Goal: Task Accomplishment & Management: Use online tool/utility

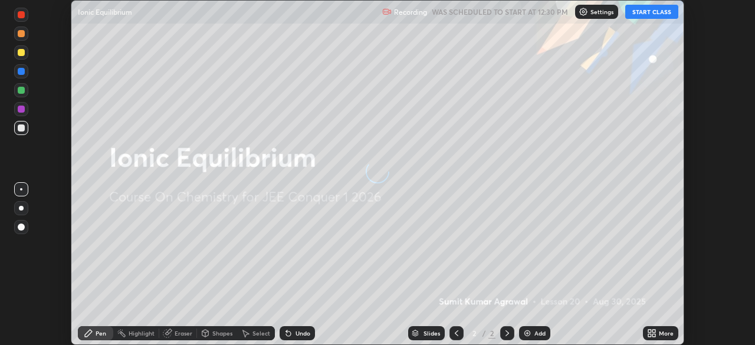
scroll to position [345, 755]
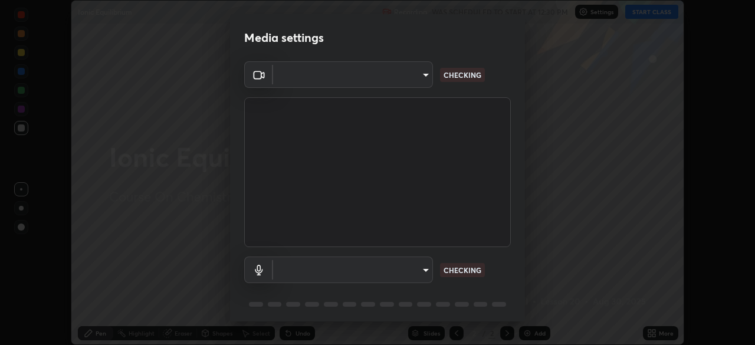
type input "ffb915138f5094fbba49c7dcbdc0b3377f3315ea980a35094b33733fc21d282d"
click at [395, 265] on body "Erase all Ionic Equilibrium Recording WAS SCHEDULED TO START AT 12:30 PM Settin…" at bounding box center [377, 172] width 755 height 345
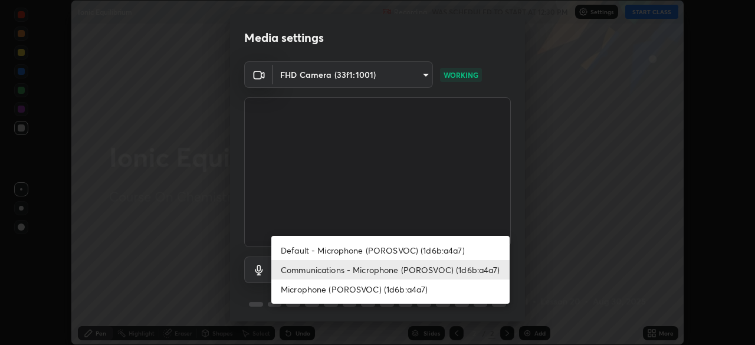
click at [349, 287] on li "Microphone (POROSVOC) (1d6b:a4a7)" at bounding box center [390, 289] width 238 height 19
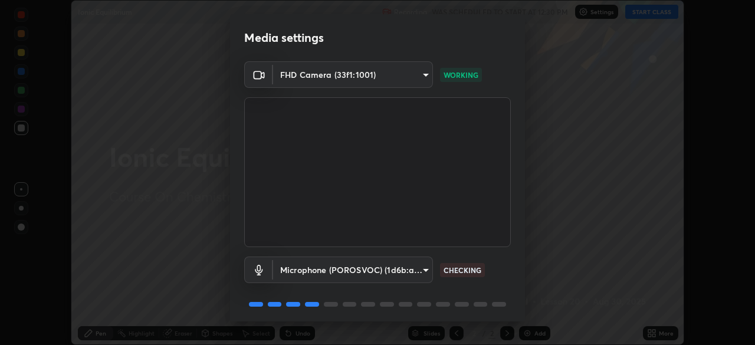
click at [393, 269] on body "Erase all Ionic Equilibrium Recording WAS SCHEDULED TO START AT 12:30 PM Settin…" at bounding box center [377, 172] width 755 height 345
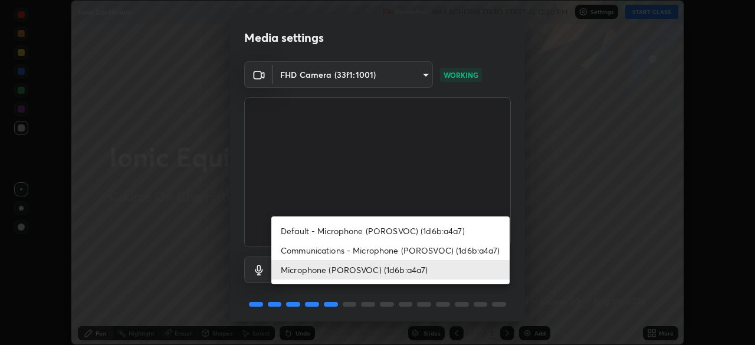
click at [340, 253] on li "Communications - Microphone (POROSVOC) (1d6b:a4a7)" at bounding box center [390, 250] width 238 height 19
type input "communications"
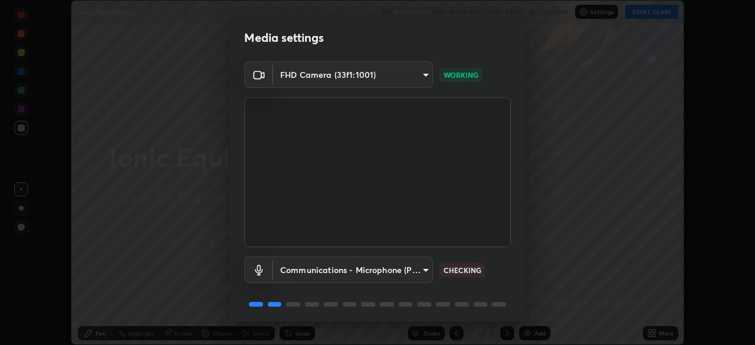
scroll to position [42, 0]
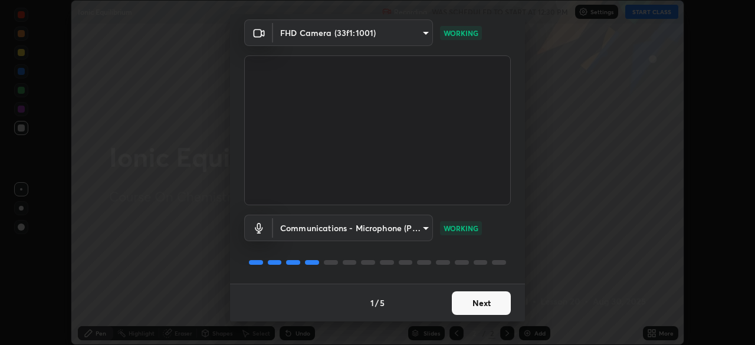
click at [474, 301] on button "Next" at bounding box center [481, 303] width 59 height 24
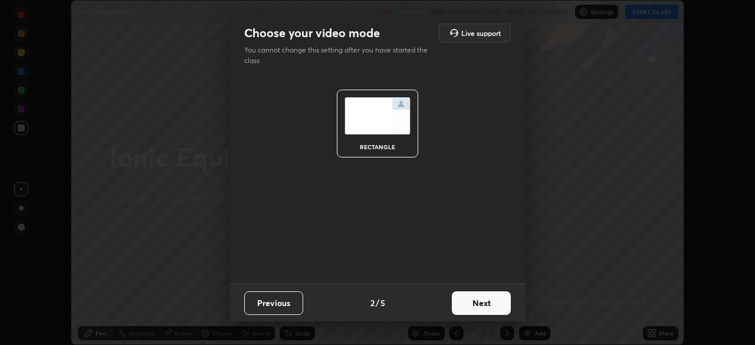
scroll to position [0, 0]
click at [475, 303] on button "Next" at bounding box center [481, 303] width 59 height 24
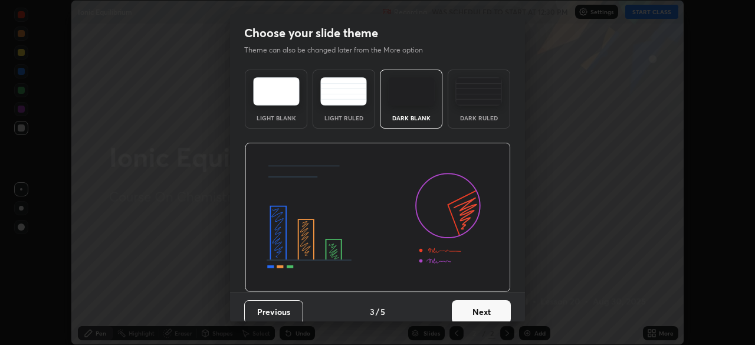
click at [477, 304] on button "Next" at bounding box center [481, 312] width 59 height 24
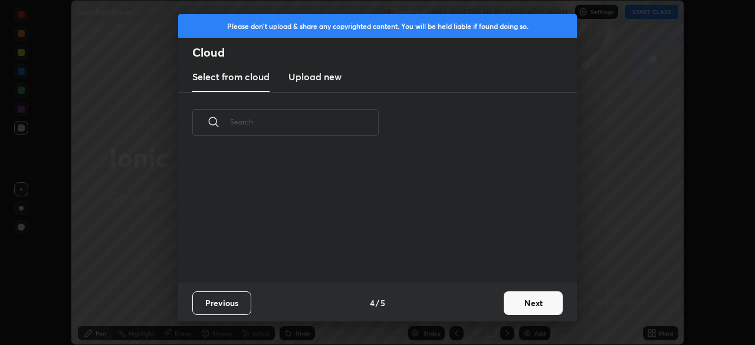
click at [536, 300] on button "Next" at bounding box center [533, 303] width 59 height 24
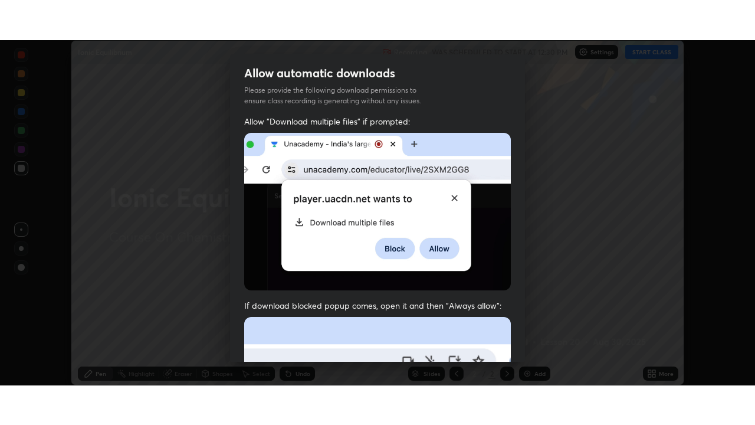
scroll to position [283, 0]
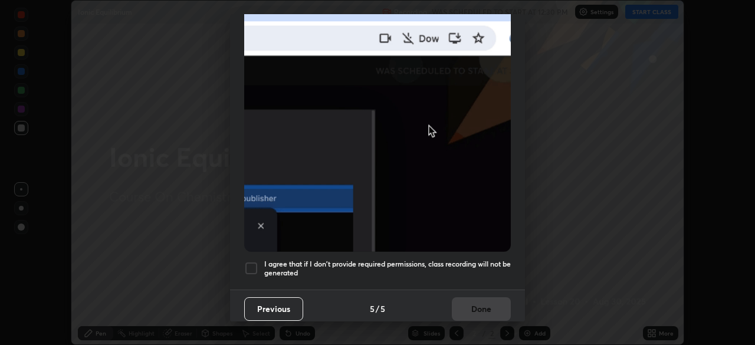
click at [251, 261] on div at bounding box center [251, 268] width 14 height 14
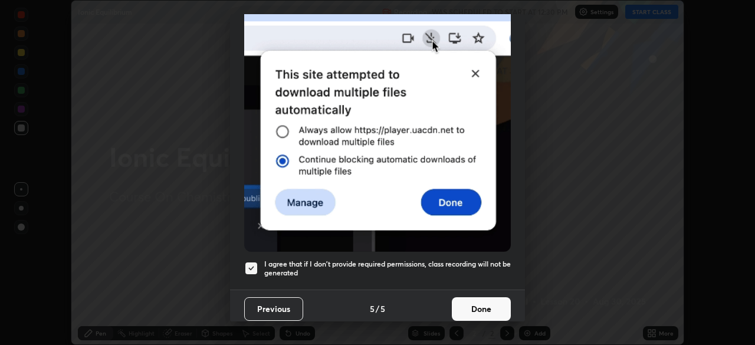
click at [464, 303] on button "Done" at bounding box center [481, 309] width 59 height 24
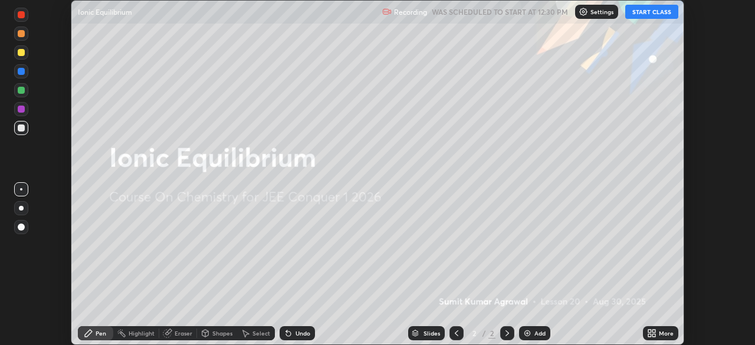
click at [644, 9] on button "START CLASS" at bounding box center [651, 12] width 53 height 14
click at [654, 331] on icon at bounding box center [654, 331] width 3 height 3
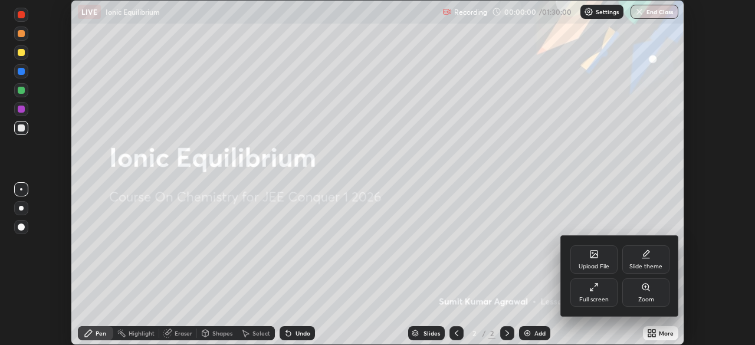
click at [592, 294] on div "Full screen" at bounding box center [594, 292] width 47 height 28
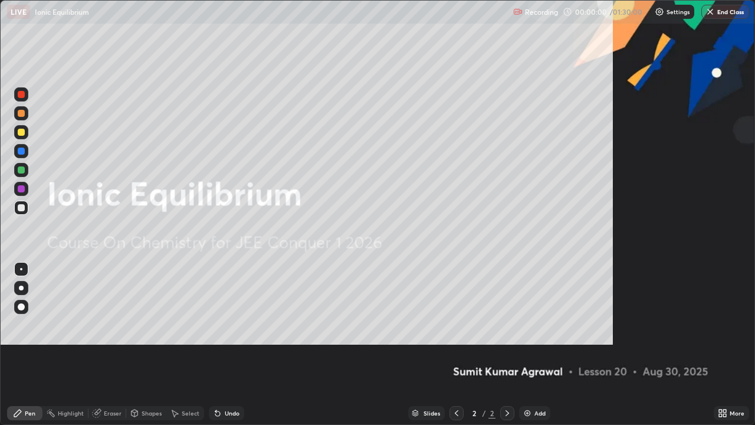
scroll to position [425, 755]
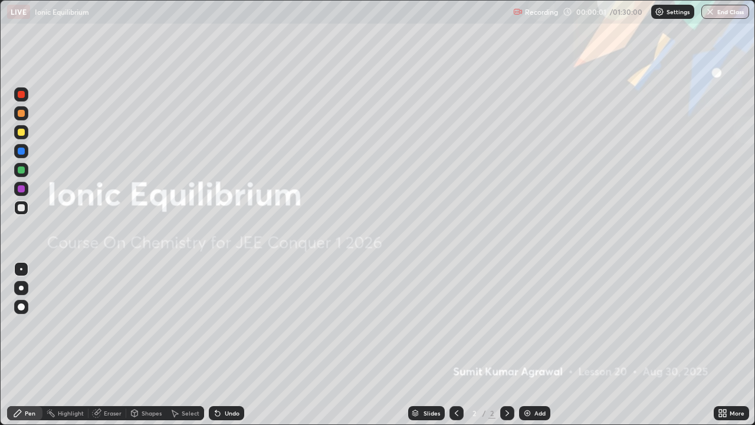
click at [532, 345] on div "Add" at bounding box center [534, 413] width 31 height 14
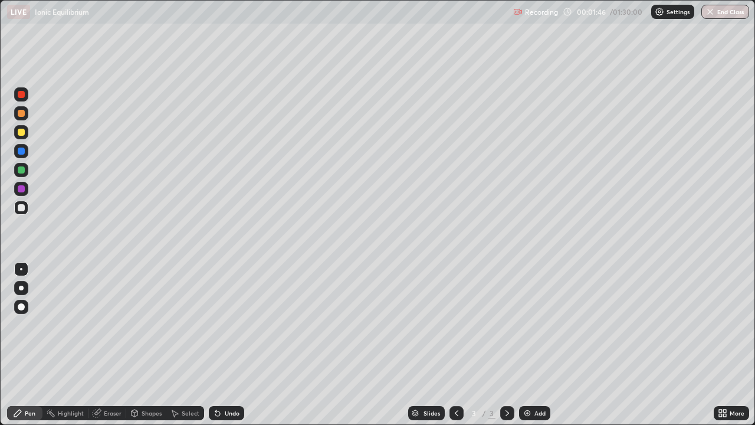
click at [224, 345] on div "Undo" at bounding box center [226, 413] width 35 height 14
click at [223, 345] on div "Undo" at bounding box center [224, 413] width 40 height 24
click at [225, 345] on div "Undo" at bounding box center [226, 413] width 35 height 14
click at [228, 345] on div "Undo" at bounding box center [232, 413] width 15 height 6
click at [231, 345] on div "Undo" at bounding box center [232, 413] width 15 height 6
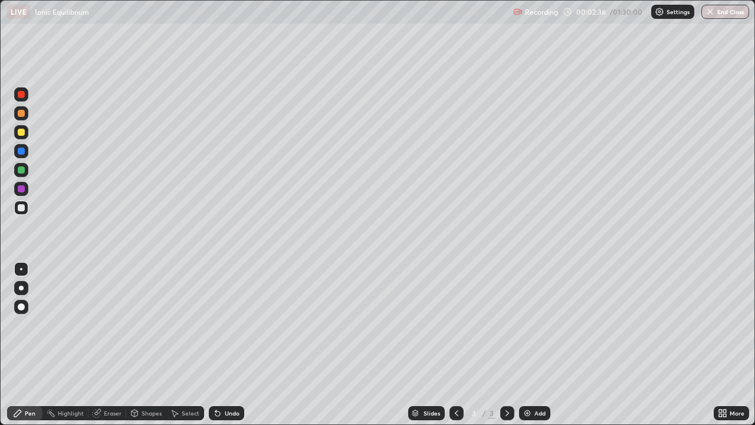
click at [233, 345] on div "Undo" at bounding box center [232, 413] width 15 height 6
click at [227, 345] on div "Undo" at bounding box center [232, 413] width 15 height 6
click at [225, 345] on div "Undo" at bounding box center [232, 413] width 15 height 6
click at [225, 345] on div "Undo" at bounding box center [226, 413] width 35 height 14
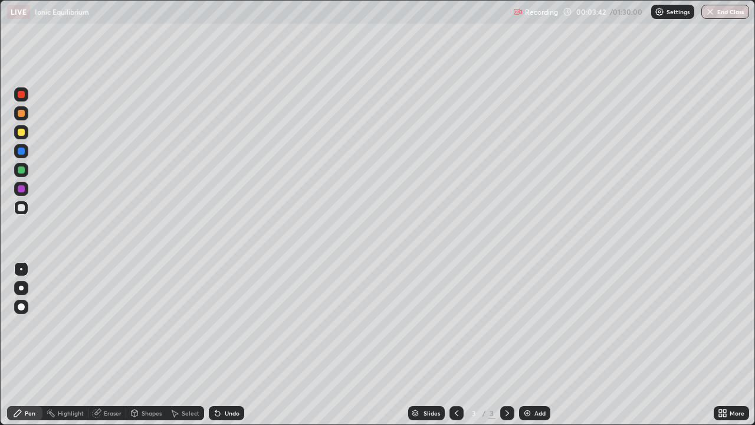
click at [222, 345] on div "Undo" at bounding box center [226, 413] width 35 height 14
click at [110, 345] on div "Eraser" at bounding box center [113, 413] width 18 height 6
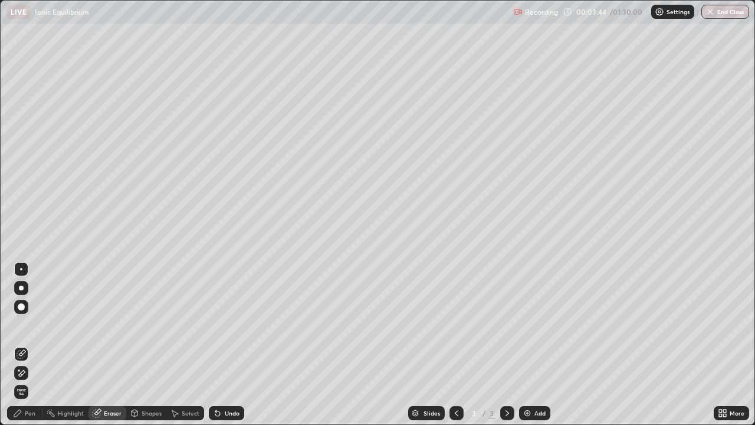
click at [38, 345] on div "Pen" at bounding box center [24, 413] width 35 height 14
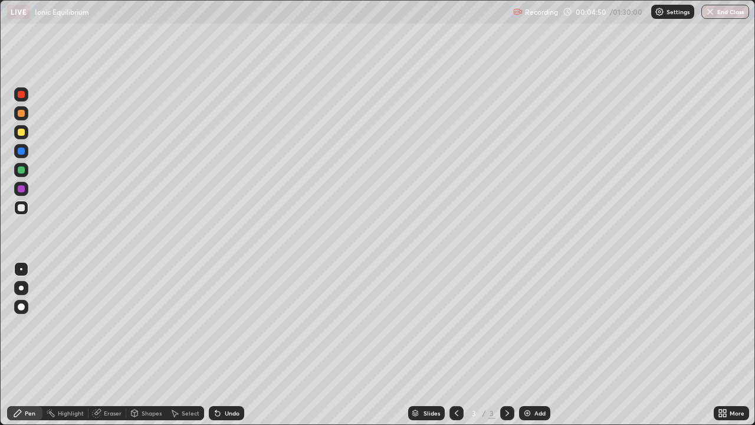
click at [228, 345] on div "Undo" at bounding box center [232, 413] width 15 height 6
click at [227, 345] on div "Undo" at bounding box center [232, 413] width 15 height 6
click at [227, 345] on div "Undo" at bounding box center [226, 413] width 35 height 14
click at [224, 345] on div "Undo" at bounding box center [226, 413] width 35 height 14
click at [532, 345] on div "Add" at bounding box center [534, 413] width 31 height 14
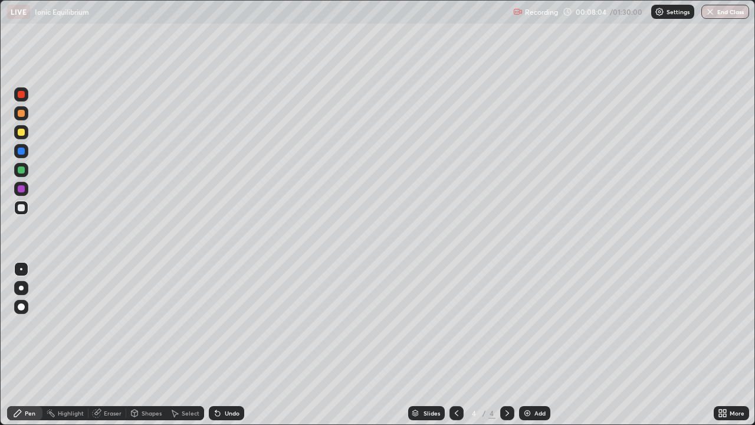
click at [231, 345] on div "Undo" at bounding box center [232, 413] width 15 height 6
click at [227, 345] on div "Undo" at bounding box center [232, 413] width 15 height 6
click at [237, 345] on div "Undo" at bounding box center [226, 413] width 35 height 14
click at [229, 345] on div "Undo" at bounding box center [226, 413] width 35 height 14
click at [230, 345] on div "Undo" at bounding box center [226, 413] width 35 height 14
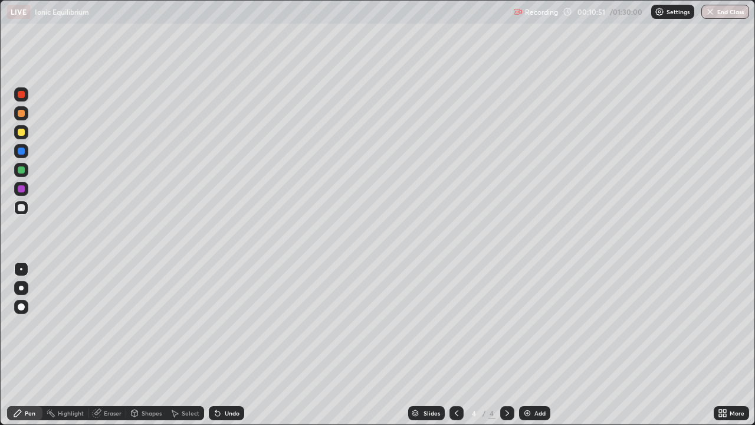
click at [238, 345] on div "Undo" at bounding box center [226, 413] width 35 height 14
click at [228, 345] on div "Undo" at bounding box center [232, 413] width 15 height 6
click at [230, 345] on div "Undo" at bounding box center [226, 413] width 35 height 14
click at [537, 345] on div "Add" at bounding box center [540, 413] width 11 height 6
click at [230, 345] on div "Undo" at bounding box center [226, 413] width 35 height 14
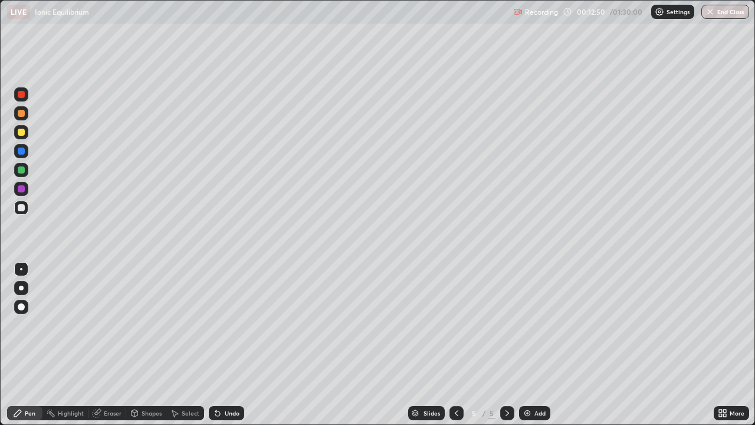
click at [231, 345] on div "Undo" at bounding box center [232, 413] width 15 height 6
click at [236, 345] on div "Undo" at bounding box center [232, 413] width 15 height 6
click at [537, 345] on div "Add" at bounding box center [540, 413] width 11 height 6
click at [234, 345] on div "Undo" at bounding box center [232, 413] width 15 height 6
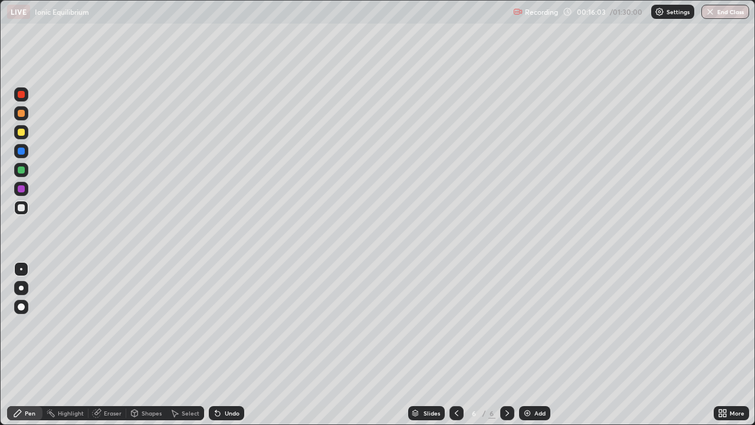
click at [231, 345] on div "Undo" at bounding box center [226, 413] width 35 height 14
click at [235, 345] on div "Undo" at bounding box center [226, 413] width 35 height 14
click at [455, 345] on icon at bounding box center [456, 412] width 9 height 9
click at [225, 345] on div "Undo" at bounding box center [232, 413] width 15 height 6
click at [231, 345] on div "Undo" at bounding box center [232, 413] width 15 height 6
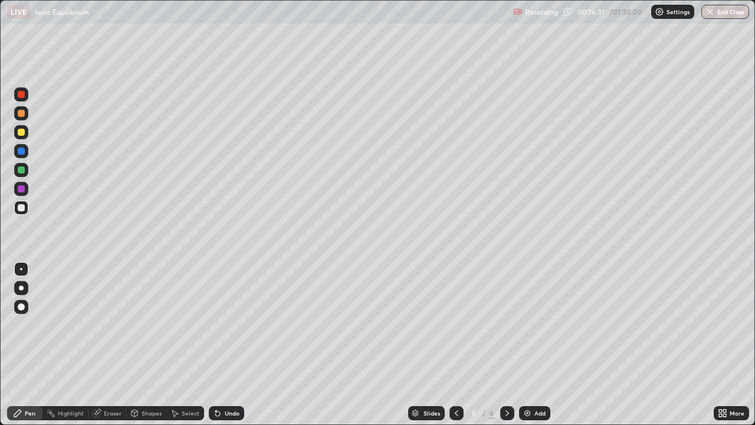
click at [231, 345] on div "Undo" at bounding box center [232, 413] width 15 height 6
click at [506, 345] on div at bounding box center [507, 413] width 14 height 24
click at [114, 345] on div "Eraser" at bounding box center [113, 413] width 18 height 6
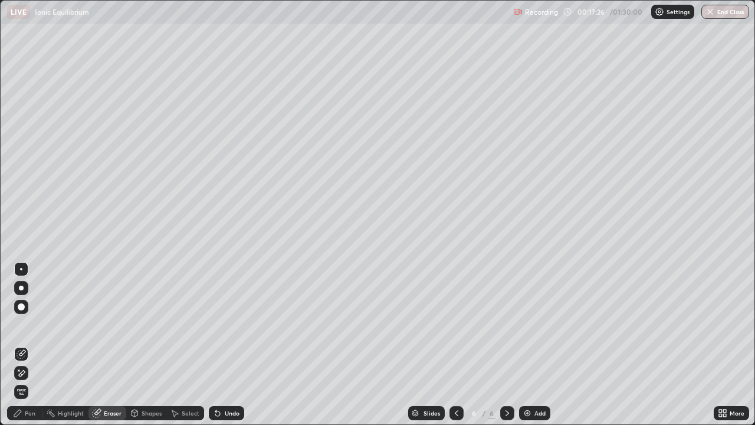
click at [27, 345] on div "Pen" at bounding box center [30, 413] width 11 height 6
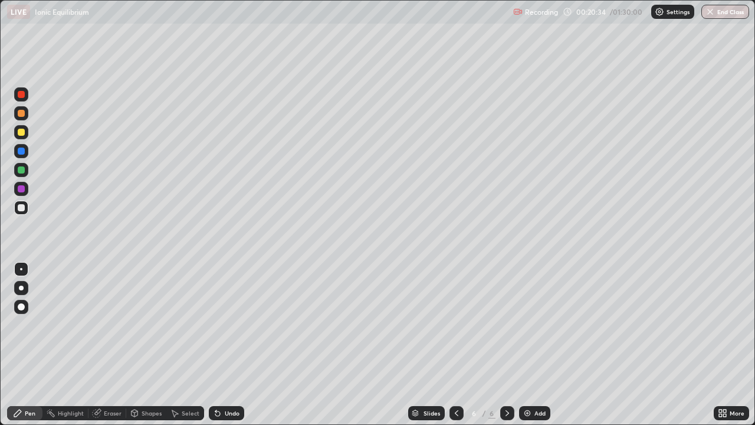
click at [533, 345] on div "Add" at bounding box center [534, 413] width 31 height 14
click at [457, 345] on icon at bounding box center [456, 412] width 9 height 9
click at [506, 345] on icon at bounding box center [507, 412] width 9 height 9
click at [106, 345] on div "Eraser" at bounding box center [107, 413] width 38 height 14
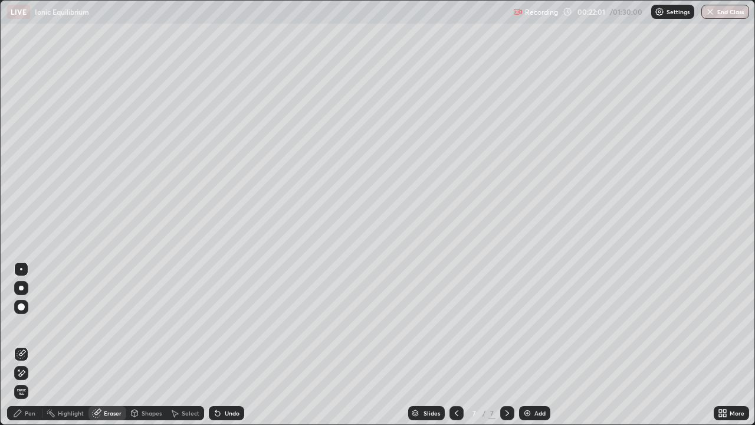
click at [24, 345] on div "Pen" at bounding box center [24, 413] width 35 height 14
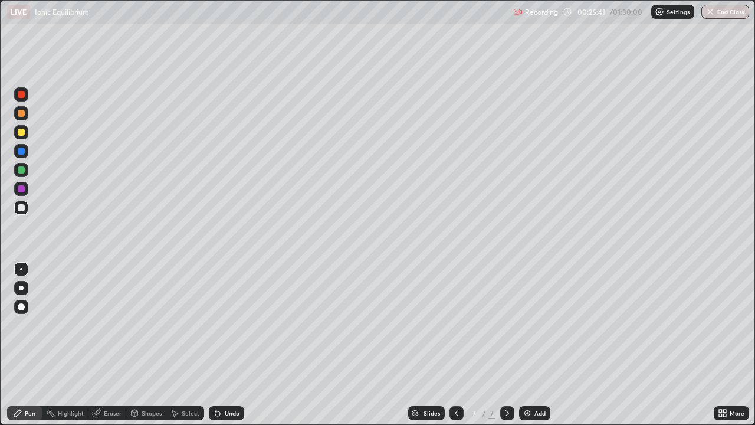
click at [527, 345] on img at bounding box center [527, 412] width 9 height 9
click at [460, 345] on div at bounding box center [457, 413] width 14 height 14
click at [506, 345] on icon at bounding box center [507, 412] width 9 height 9
click at [457, 345] on icon at bounding box center [457, 413] width 4 height 6
click at [506, 345] on icon at bounding box center [507, 412] width 9 height 9
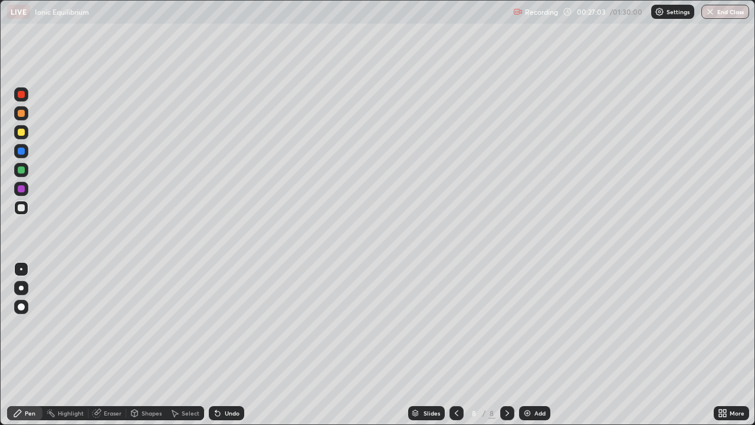
click at [225, 345] on div "Undo" at bounding box center [232, 413] width 15 height 6
click at [533, 345] on div "Add" at bounding box center [534, 413] width 31 height 14
click at [228, 345] on div "Undo" at bounding box center [232, 413] width 15 height 6
click at [226, 345] on div "Undo" at bounding box center [232, 413] width 15 height 6
click at [232, 345] on div "Undo" at bounding box center [232, 413] width 15 height 6
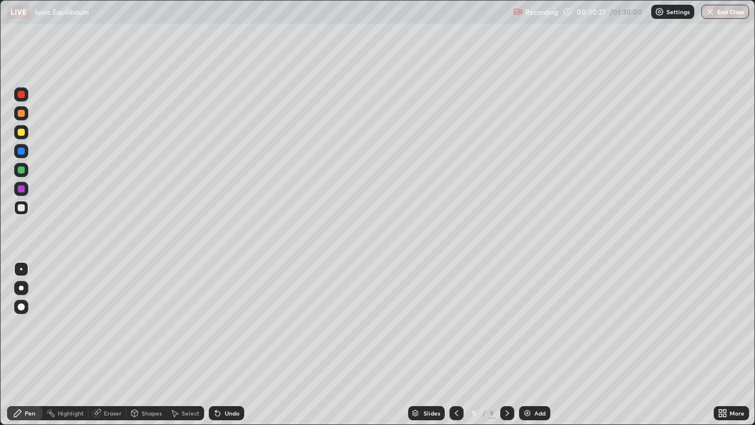
click at [233, 345] on div "Undo" at bounding box center [232, 413] width 15 height 6
click at [231, 345] on div "Undo" at bounding box center [232, 413] width 15 height 6
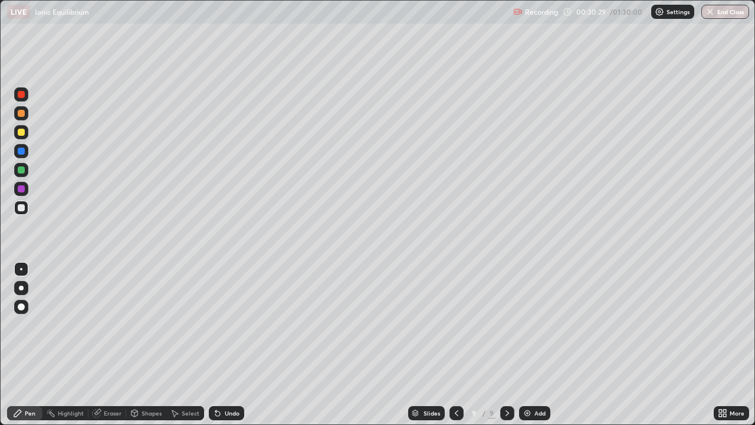
click at [230, 345] on div "Undo" at bounding box center [232, 413] width 15 height 6
click at [323, 21] on div "LIVE Ionic Equilibrium" at bounding box center [257, 12] width 501 height 24
click at [330, 22] on div "LIVE Ionic Equilibrium" at bounding box center [257, 12] width 501 height 24
click at [455, 345] on icon at bounding box center [456, 412] width 9 height 9
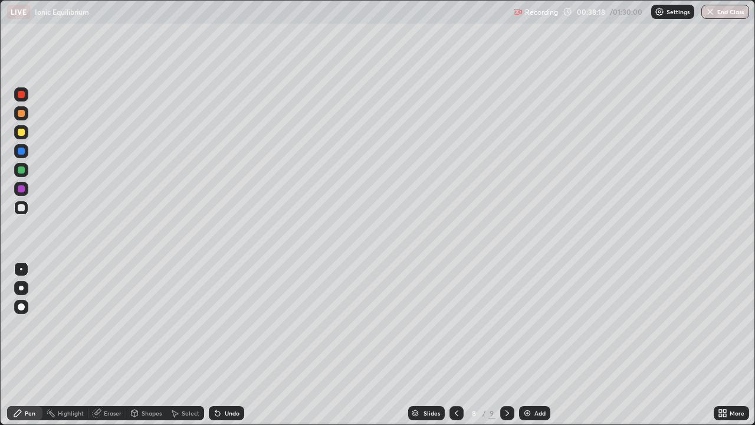
click at [455, 345] on icon at bounding box center [456, 412] width 9 height 9
click at [454, 345] on icon at bounding box center [456, 412] width 9 height 9
click at [508, 345] on icon at bounding box center [507, 412] width 9 height 9
click at [506, 345] on icon at bounding box center [507, 412] width 9 height 9
click at [504, 345] on icon at bounding box center [507, 412] width 9 height 9
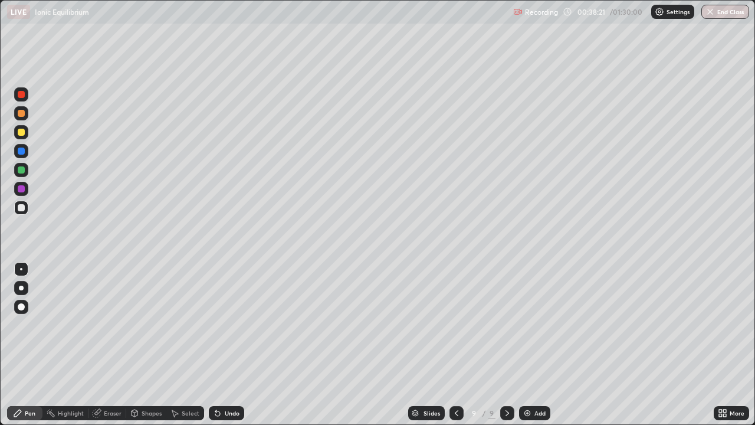
click at [504, 345] on icon at bounding box center [507, 412] width 9 height 9
click at [535, 345] on div "Add" at bounding box center [540, 413] width 11 height 6
click at [449, 345] on div at bounding box center [456, 413] width 14 height 14
click at [505, 345] on icon at bounding box center [507, 412] width 9 height 9
click at [455, 345] on icon at bounding box center [455, 412] width 9 height 9
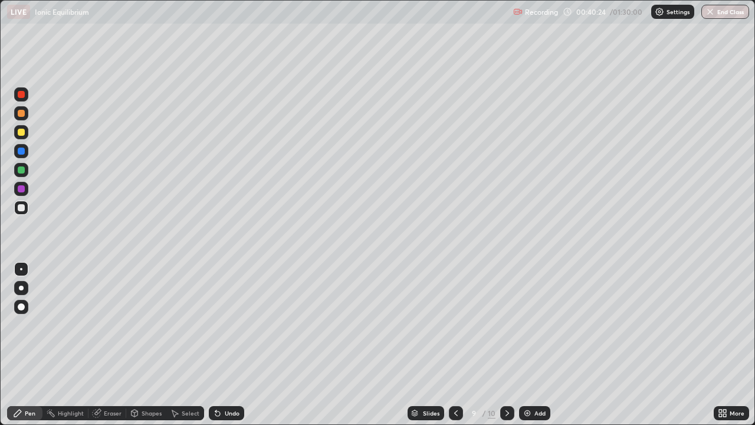
click at [506, 345] on icon at bounding box center [507, 412] width 9 height 9
click at [218, 345] on icon at bounding box center [217, 413] width 5 height 5
click at [455, 345] on icon at bounding box center [455, 412] width 9 height 9
click at [505, 345] on icon at bounding box center [507, 412] width 9 height 9
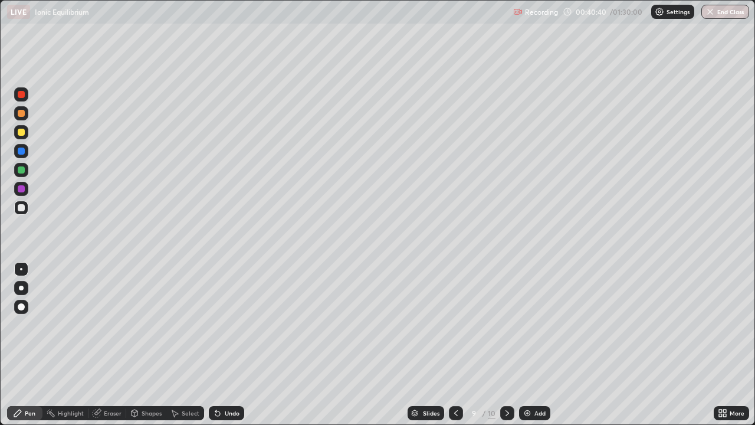
click at [507, 345] on icon at bounding box center [507, 412] width 9 height 9
click at [504, 345] on div at bounding box center [507, 413] width 14 height 24
click at [108, 345] on div "Eraser" at bounding box center [113, 413] width 18 height 6
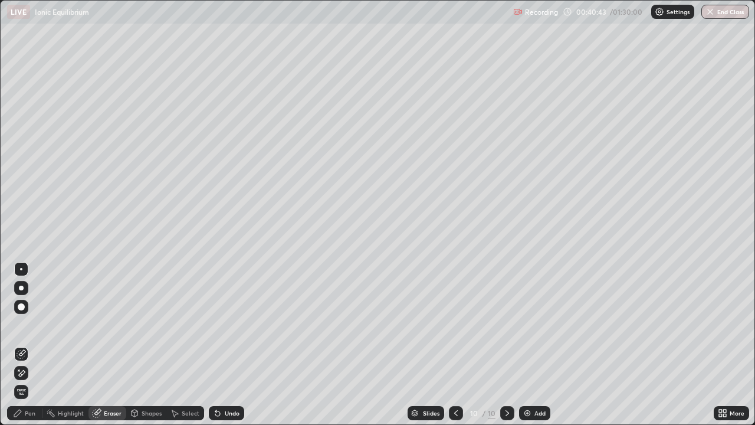
click at [26, 345] on div "Pen" at bounding box center [30, 413] width 11 height 6
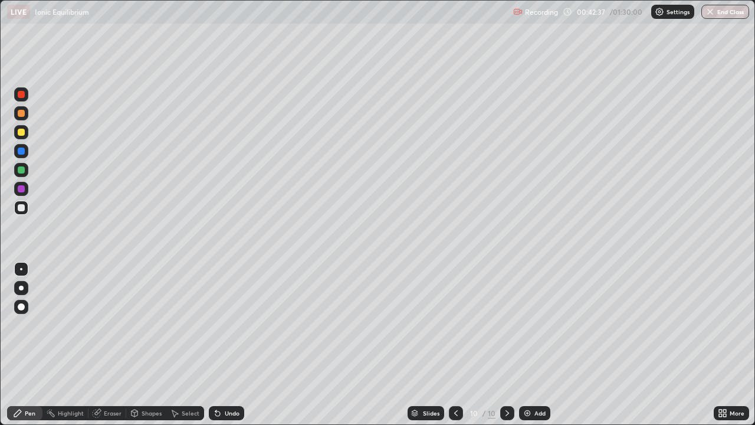
click at [458, 345] on div at bounding box center [456, 413] width 14 height 14
click at [511, 345] on div at bounding box center [507, 413] width 14 height 14
click at [507, 345] on icon at bounding box center [508, 413] width 4 height 6
click at [455, 345] on icon at bounding box center [455, 412] width 9 height 9
click at [506, 345] on icon at bounding box center [508, 413] width 4 height 6
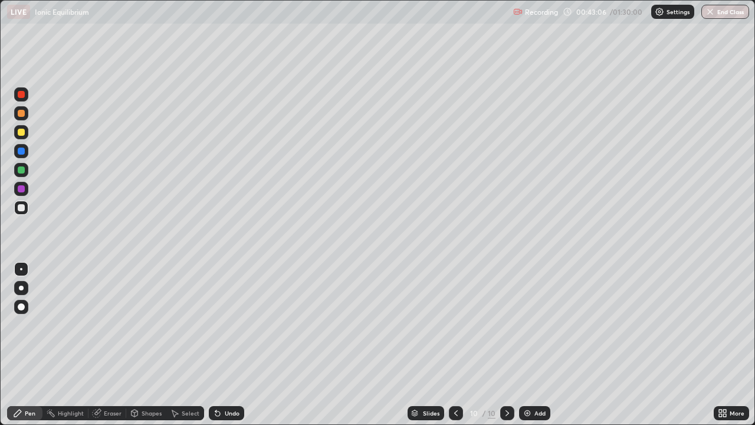
click at [108, 345] on div "Eraser" at bounding box center [107, 413] width 38 height 14
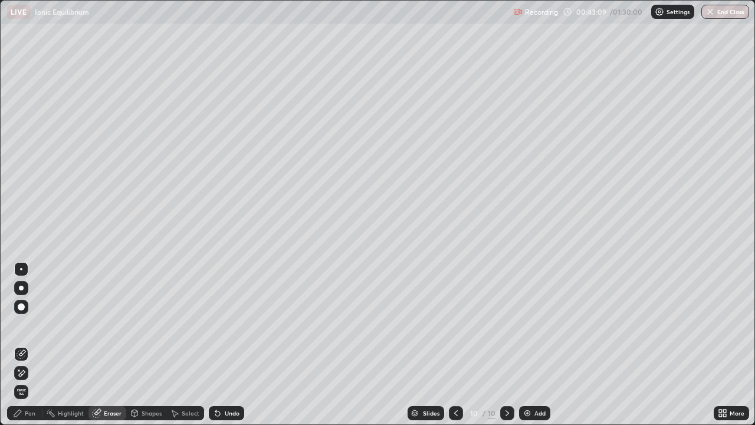
click at [25, 345] on div "Pen" at bounding box center [30, 413] width 11 height 6
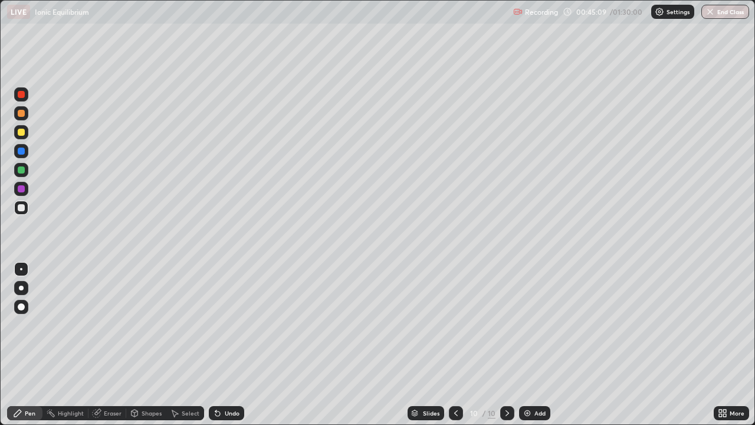
click at [110, 345] on div "Eraser" at bounding box center [113, 413] width 18 height 6
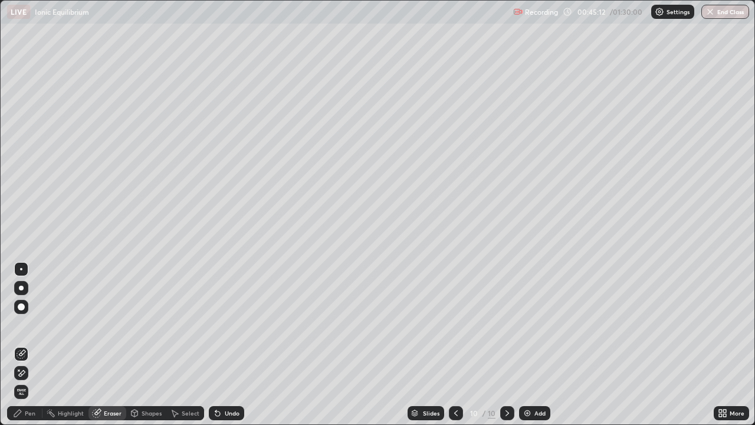
click at [29, 345] on div "Pen" at bounding box center [30, 413] width 11 height 6
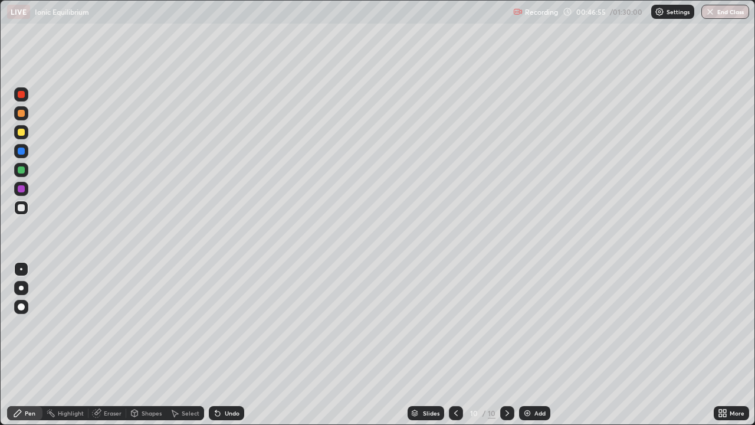
click at [543, 345] on div "Add" at bounding box center [540, 413] width 11 height 6
click at [113, 345] on div "Eraser" at bounding box center [113, 413] width 18 height 6
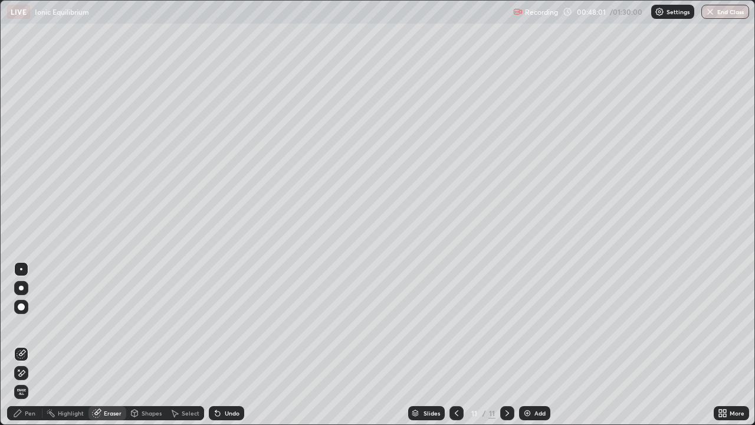
click at [26, 345] on div "Pen" at bounding box center [30, 413] width 11 height 6
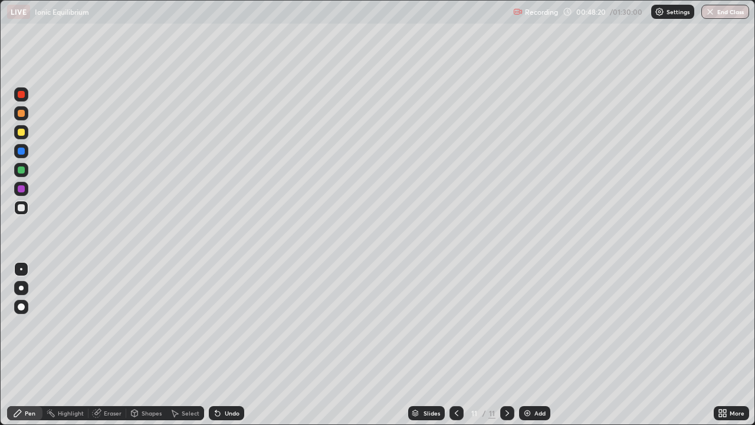
click at [101, 345] on div "Eraser" at bounding box center [107, 413] width 38 height 14
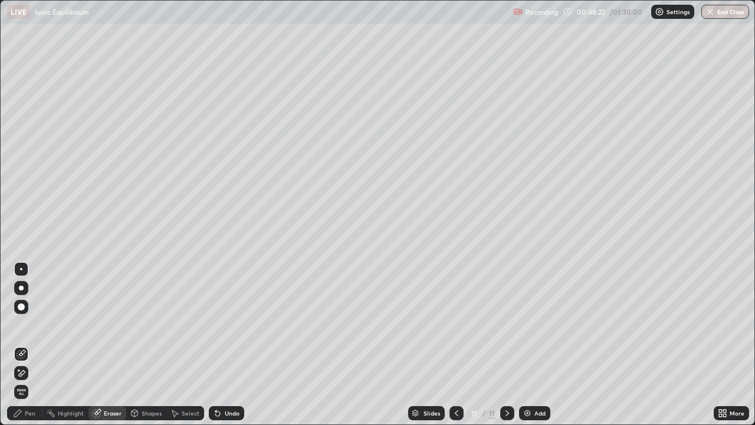
click at [25, 345] on div "Pen" at bounding box center [30, 413] width 11 height 6
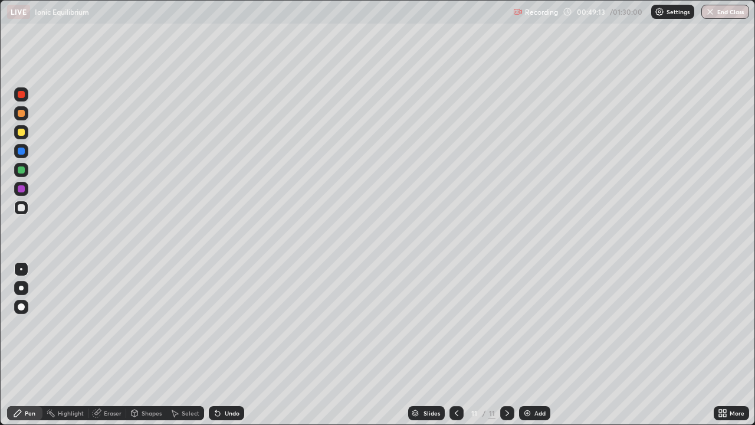
click at [454, 345] on icon at bounding box center [456, 412] width 9 height 9
click at [455, 345] on icon at bounding box center [456, 412] width 9 height 9
click at [510, 345] on div at bounding box center [507, 413] width 14 height 14
click at [507, 345] on icon at bounding box center [507, 412] width 9 height 9
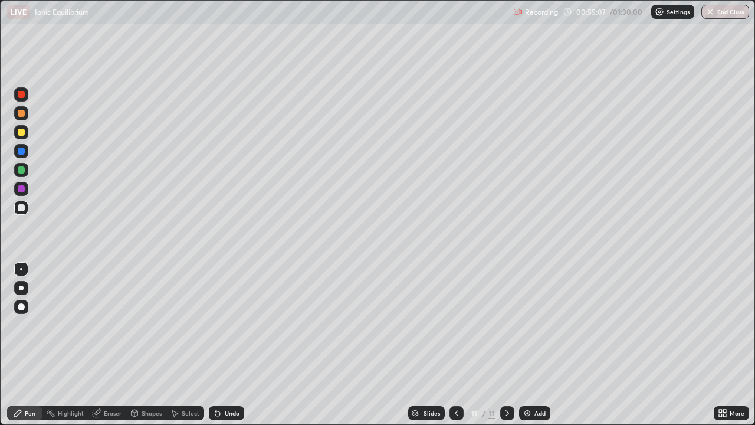
click at [532, 345] on div "Add" at bounding box center [534, 413] width 31 height 14
click at [455, 345] on icon at bounding box center [456, 412] width 9 height 9
click at [114, 345] on div "Eraser" at bounding box center [113, 413] width 18 height 6
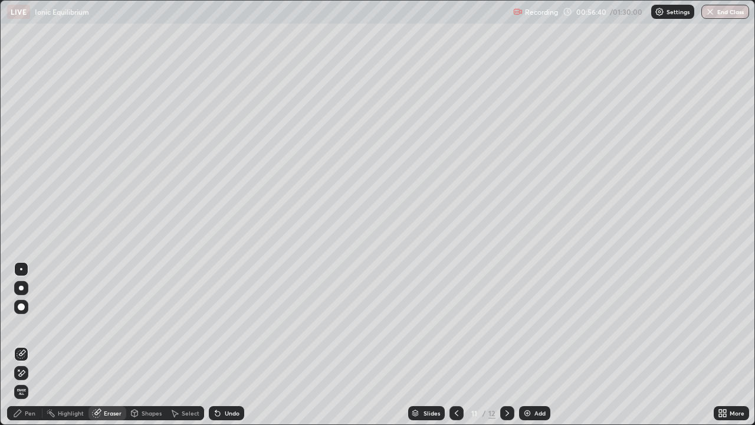
click at [34, 345] on div "Pen" at bounding box center [30, 413] width 11 height 6
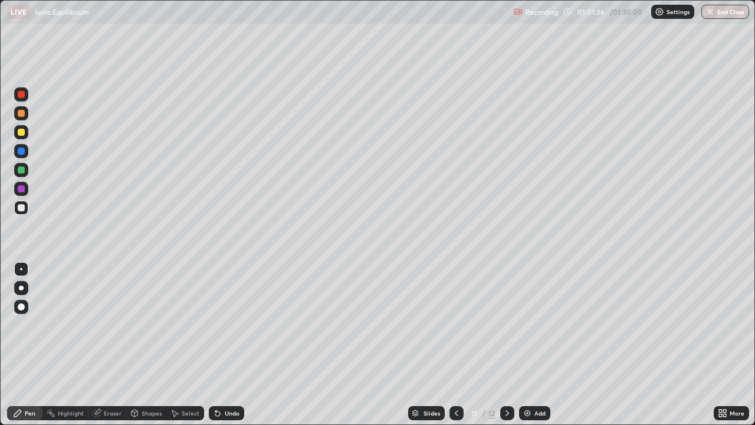
click at [511, 345] on div at bounding box center [507, 413] width 14 height 14
click at [455, 345] on icon at bounding box center [456, 412] width 9 height 9
click at [455, 345] on icon at bounding box center [457, 413] width 4 height 6
click at [457, 345] on icon at bounding box center [456, 412] width 9 height 9
click at [227, 345] on div "Undo" at bounding box center [232, 413] width 15 height 6
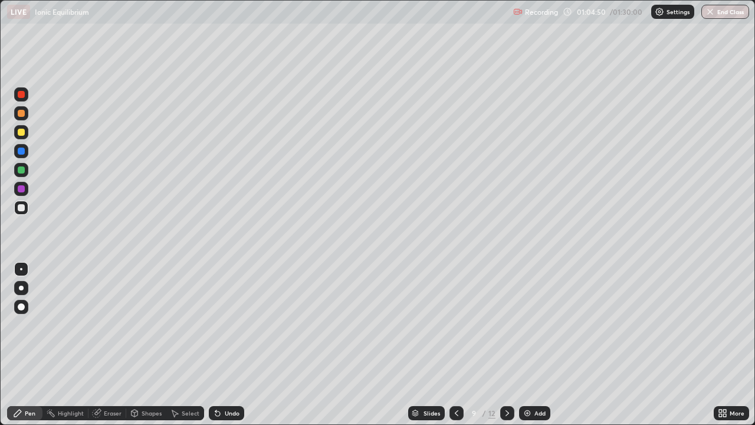
click at [176, 345] on icon at bounding box center [174, 412] width 9 height 9
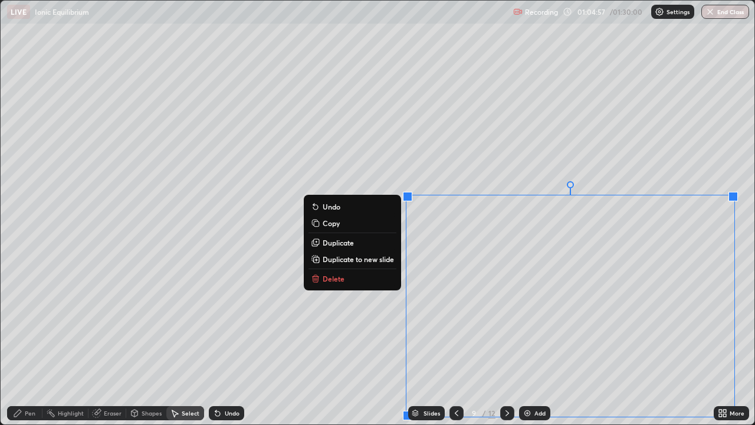
click at [334, 219] on p "Copy" at bounding box center [331, 222] width 17 height 9
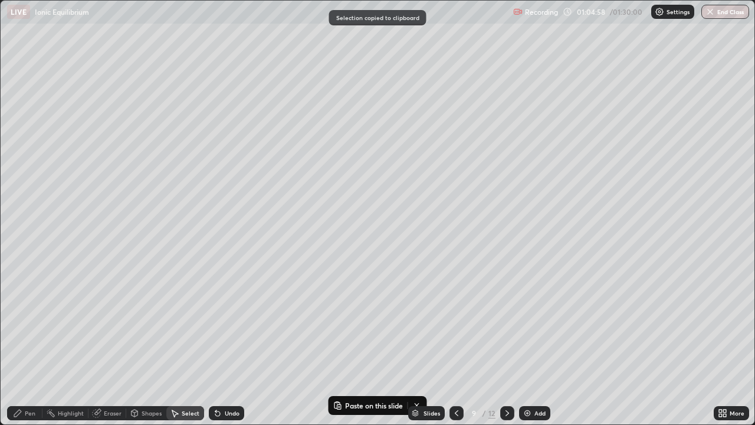
click at [504, 345] on icon at bounding box center [507, 412] width 9 height 9
click at [507, 345] on div at bounding box center [507, 413] width 14 height 14
click at [505, 345] on div at bounding box center [507, 413] width 14 height 14
click at [531, 345] on div "Add" at bounding box center [534, 413] width 31 height 14
click at [379, 345] on div "Slides 13 / 13 Add" at bounding box center [479, 413] width 470 height 24
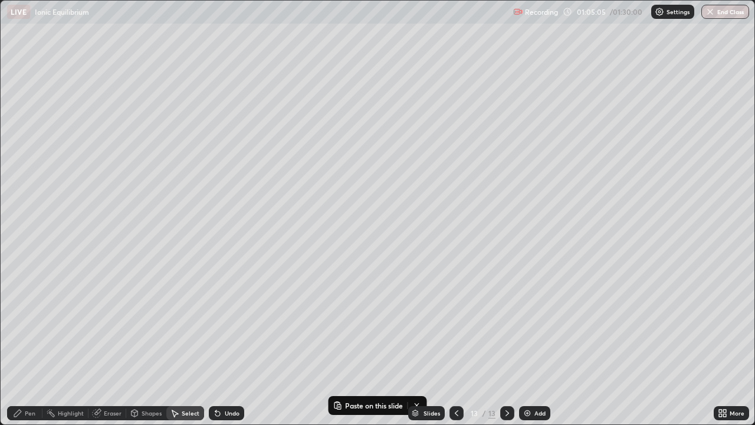
click at [336, 345] on div "Slides 13 / 13 Add" at bounding box center [479, 413] width 470 height 24
click at [307, 328] on div "0 ° Undo Copy Paste here Duplicate Duplicate to new slide Delete" at bounding box center [378, 213] width 754 height 424
click at [313, 286] on p "Paste here" at bounding box center [313, 284] width 35 height 9
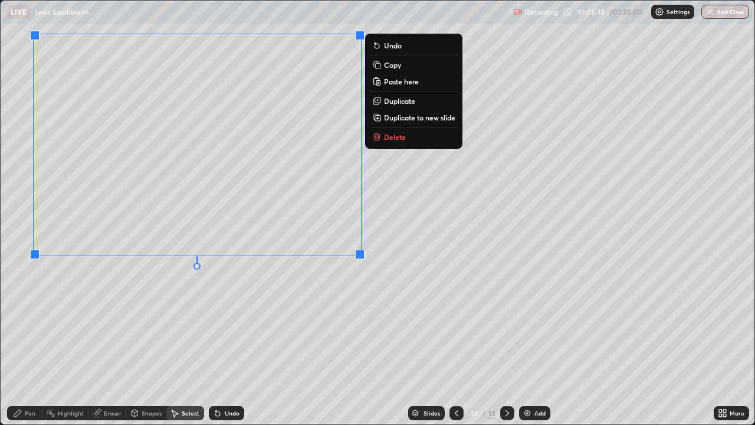
click at [158, 283] on div "0 ° Undo Copy Paste here Duplicate Duplicate to new slide Delete" at bounding box center [378, 213] width 754 height 424
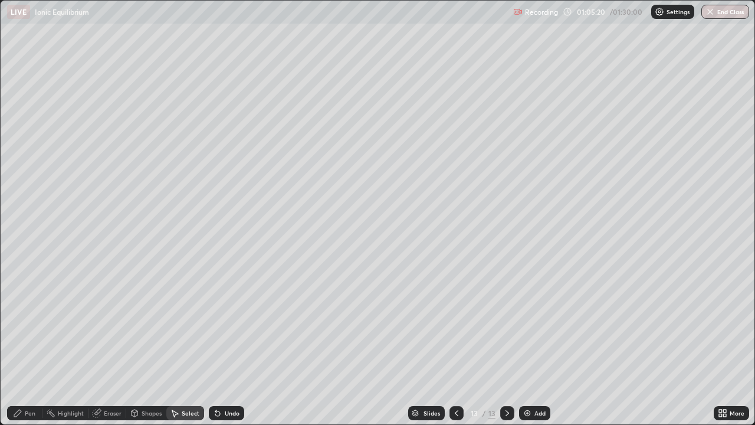
click at [30, 414] on div "Pen" at bounding box center [30, 413] width 11 height 6
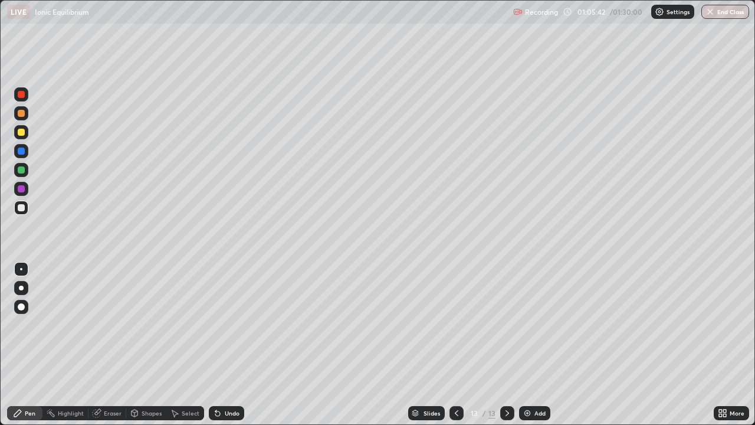
click at [683, 18] on div "Settings" at bounding box center [672, 12] width 43 height 14
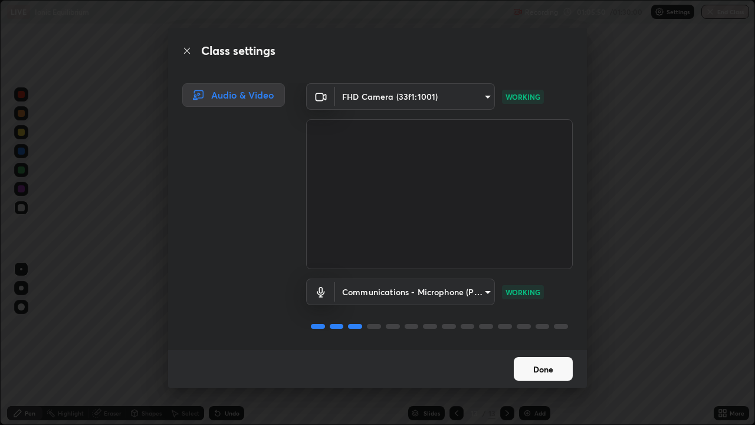
click at [537, 370] on button "Done" at bounding box center [543, 369] width 59 height 24
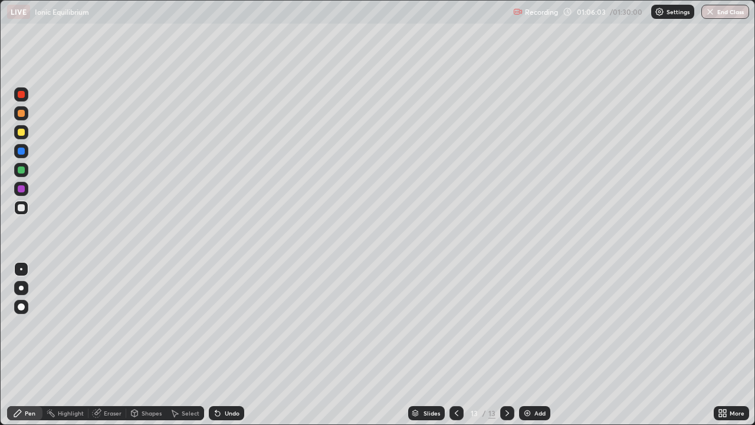
click at [225, 411] on div "Undo" at bounding box center [232, 413] width 15 height 6
click at [235, 417] on div "Undo" at bounding box center [226, 413] width 35 height 14
click at [230, 414] on div "Undo" at bounding box center [232, 413] width 15 height 6
click at [231, 415] on div "Undo" at bounding box center [232, 413] width 15 height 6
click at [531, 413] on div "Add" at bounding box center [534, 413] width 31 height 14
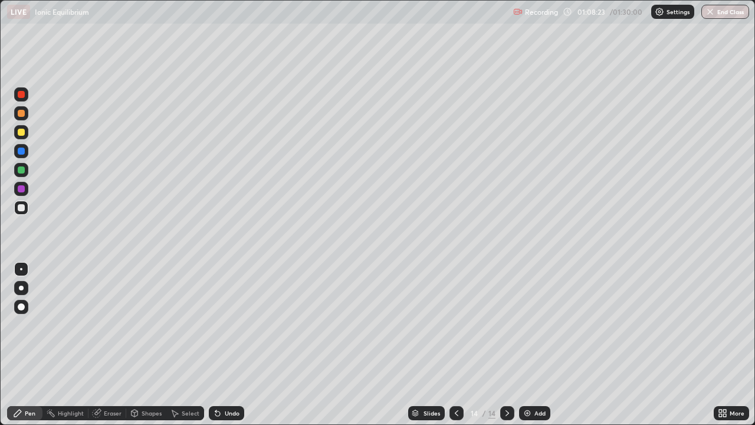
click at [234, 407] on div "Undo" at bounding box center [226, 413] width 35 height 14
click at [277, 409] on div "Slides 14 / 14 Add" at bounding box center [479, 413] width 470 height 24
click at [230, 407] on div "Undo" at bounding box center [226, 413] width 35 height 14
click at [104, 418] on div "Eraser" at bounding box center [107, 413] width 38 height 14
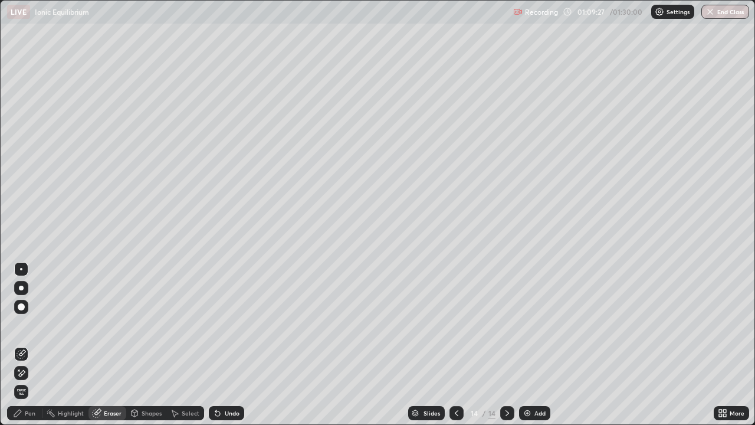
click at [32, 409] on div "Pen" at bounding box center [24, 413] width 35 height 14
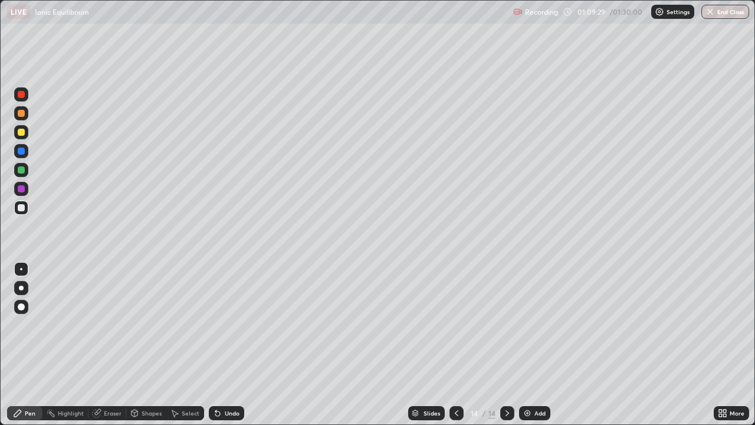
click at [111, 412] on div "Eraser" at bounding box center [113, 413] width 18 height 6
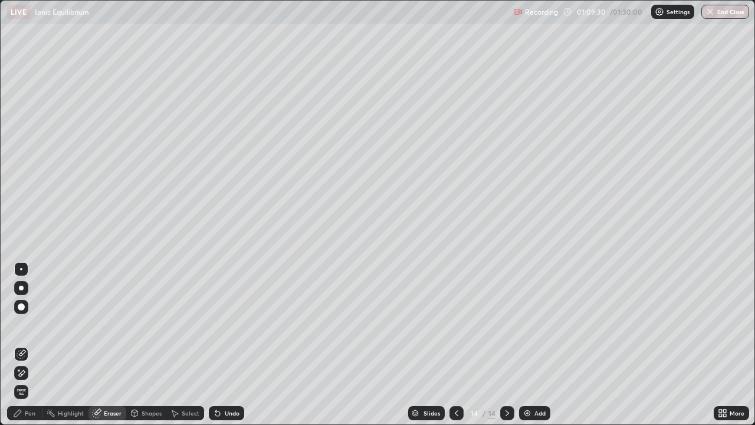
click at [30, 412] on div "Pen" at bounding box center [30, 413] width 11 height 6
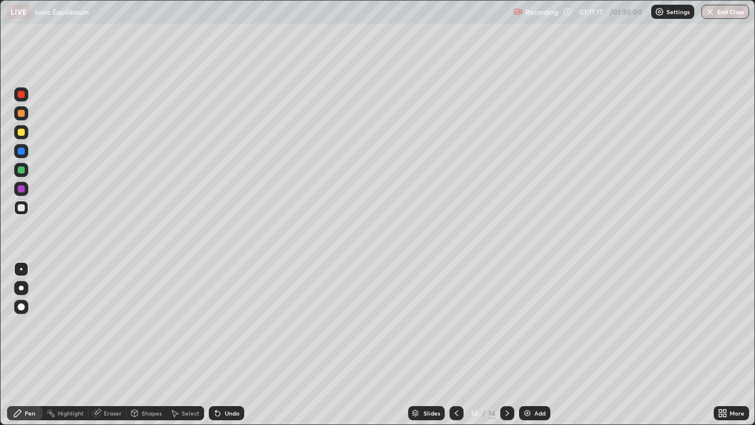
click at [537, 417] on div "Add" at bounding box center [534, 413] width 31 height 14
click at [450, 411] on div at bounding box center [457, 413] width 14 height 14
click at [506, 413] on icon at bounding box center [507, 412] width 9 height 9
click at [456, 415] on icon at bounding box center [457, 413] width 4 height 6
click at [506, 409] on icon at bounding box center [507, 412] width 9 height 9
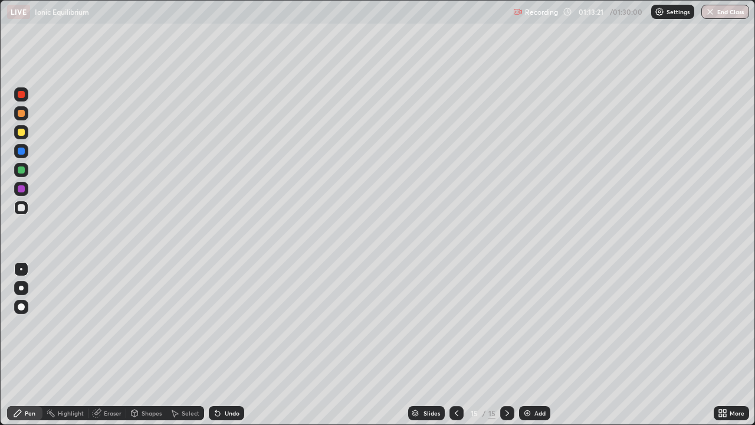
click at [231, 408] on div "Undo" at bounding box center [226, 413] width 35 height 14
click at [223, 408] on div "Undo" at bounding box center [226, 413] width 35 height 14
click at [229, 406] on div "Undo" at bounding box center [226, 413] width 35 height 14
click at [457, 409] on icon at bounding box center [456, 412] width 9 height 9
click at [505, 413] on icon at bounding box center [507, 412] width 9 height 9
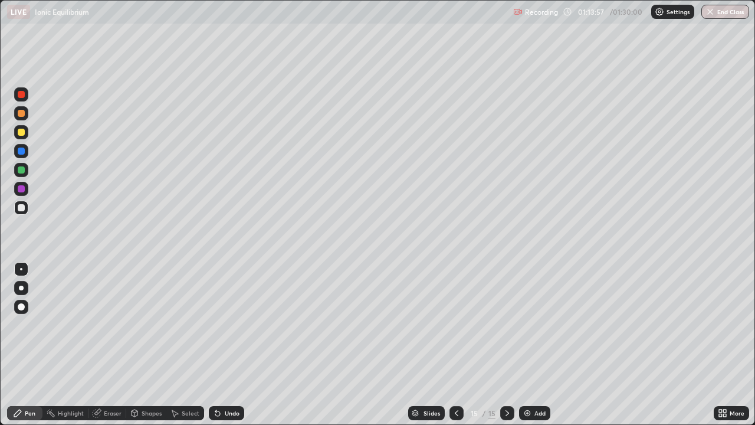
click at [114, 414] on div "Eraser" at bounding box center [113, 413] width 18 height 6
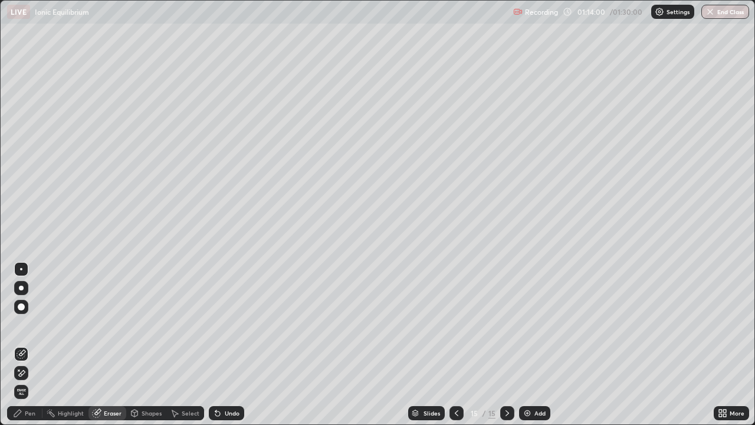
click at [25, 411] on div "Pen" at bounding box center [30, 413] width 11 height 6
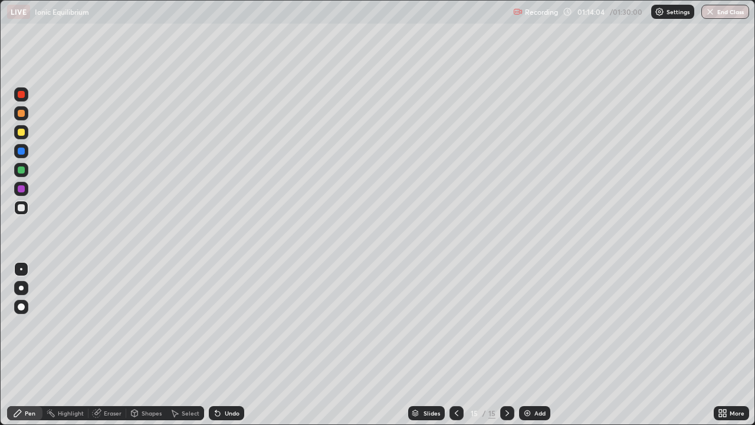
click at [104, 416] on div "Eraser" at bounding box center [113, 413] width 18 height 6
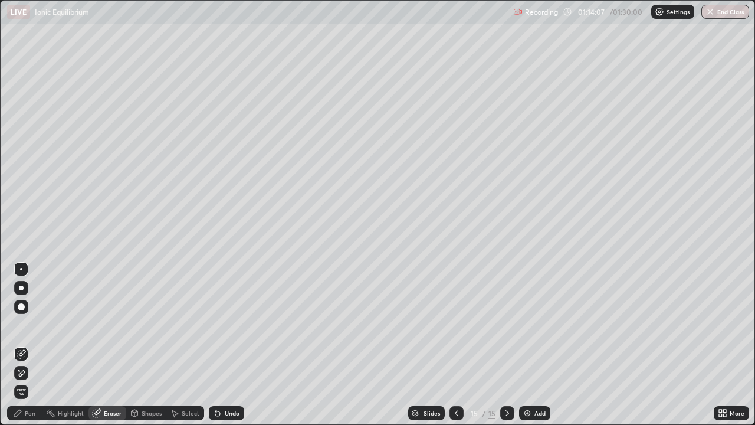
click at [20, 419] on div "Pen" at bounding box center [24, 413] width 35 height 14
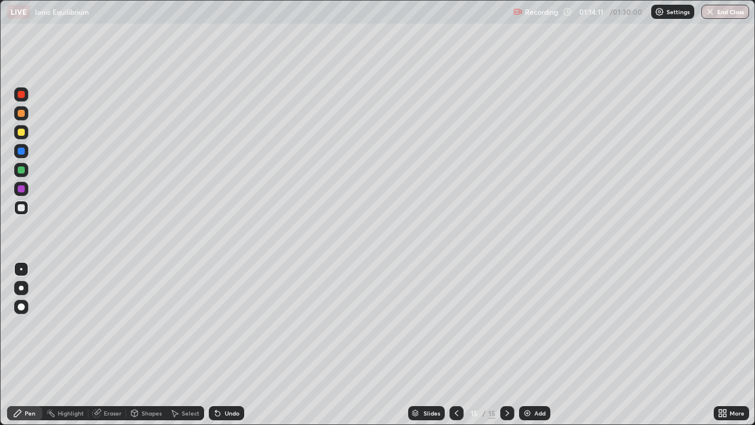
click at [111, 418] on div "Eraser" at bounding box center [107, 413] width 38 height 14
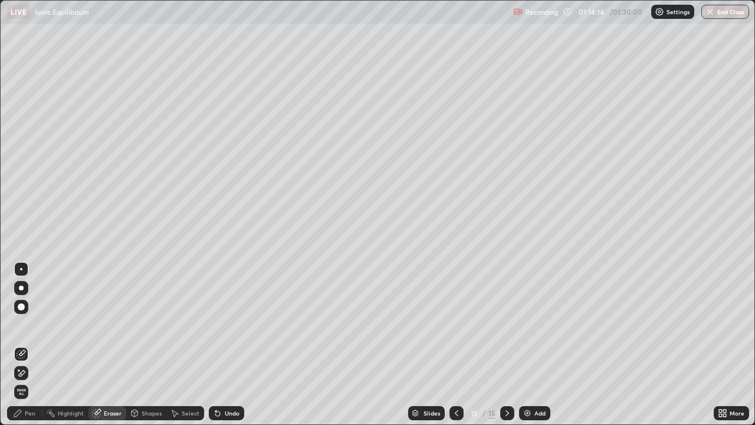
click at [17, 414] on icon at bounding box center [17, 412] width 7 height 7
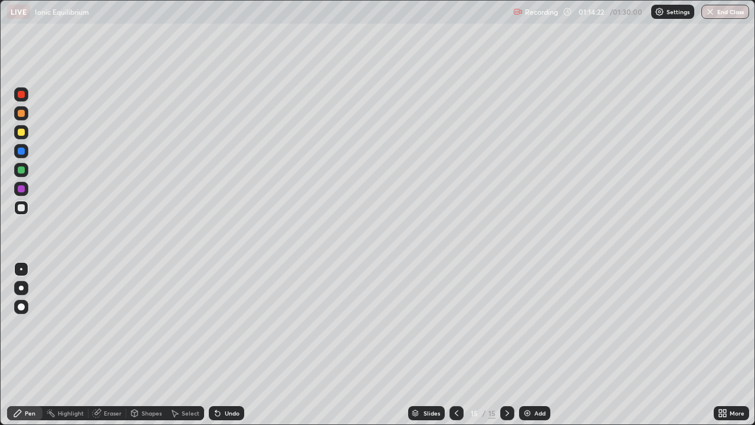
click at [103, 419] on div "Eraser" at bounding box center [107, 413] width 38 height 14
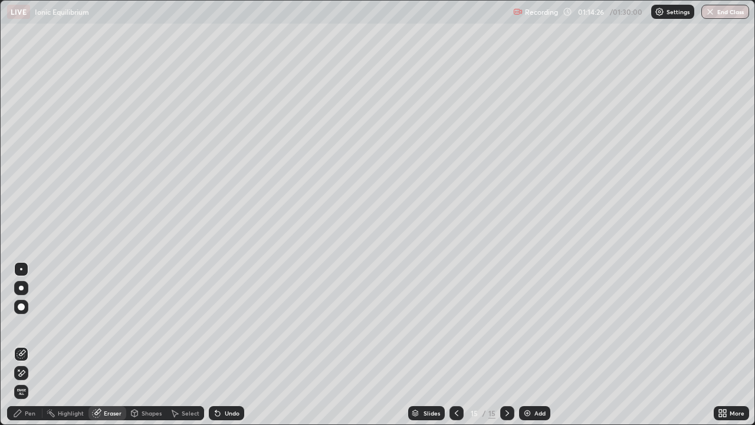
click at [27, 413] on div "Pen" at bounding box center [30, 413] width 11 height 6
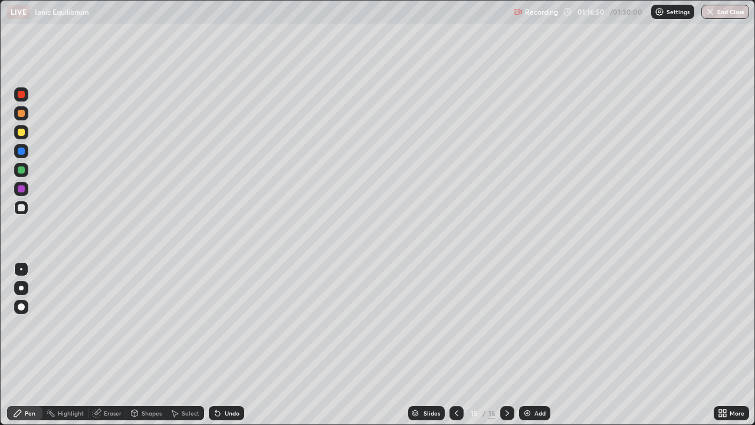
click at [533, 413] on div "Add" at bounding box center [534, 413] width 31 height 14
click at [727, 13] on button "End Class" at bounding box center [726, 12] width 48 height 14
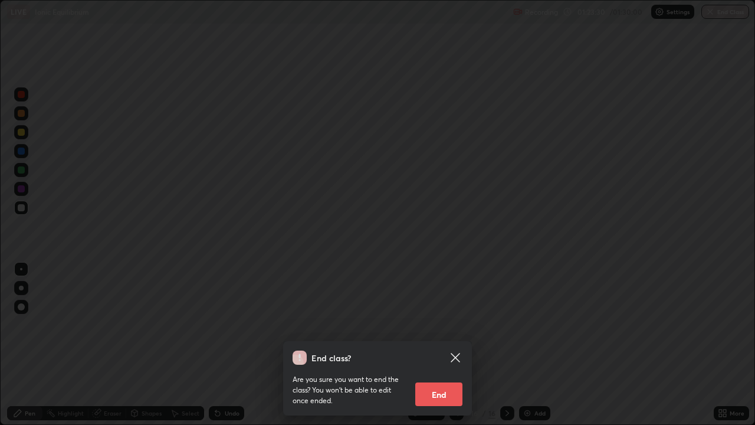
click at [435, 393] on button "End" at bounding box center [438, 394] width 47 height 24
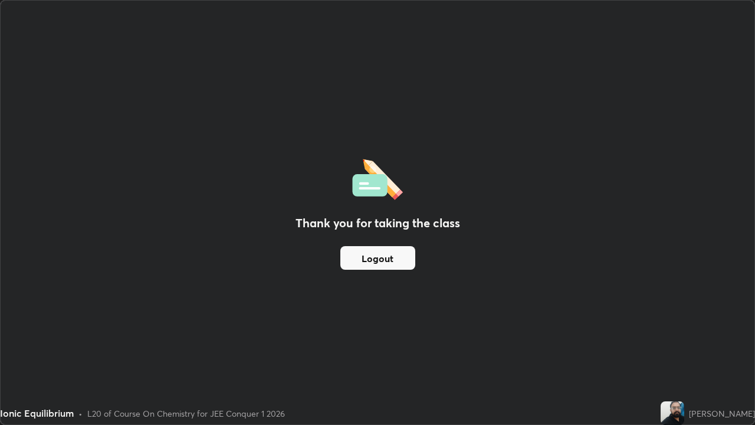
click at [389, 260] on button "Logout" at bounding box center [377, 258] width 75 height 24
